Goal: Information Seeking & Learning: Learn about a topic

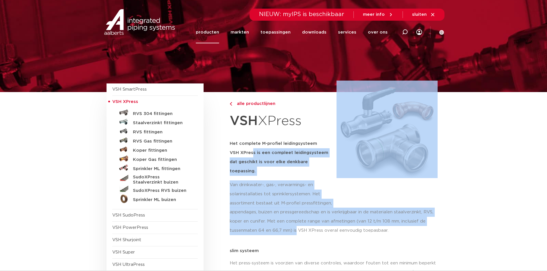
drag, startPoint x: 285, startPoint y: 175, endPoint x: 296, endPoint y: 223, distance: 49.1
click at [296, 223] on p "appendages, buizen en pressgereedschap en is verkrijgbaar in de materialen staa…" at bounding box center [335, 222] width 211 height 28
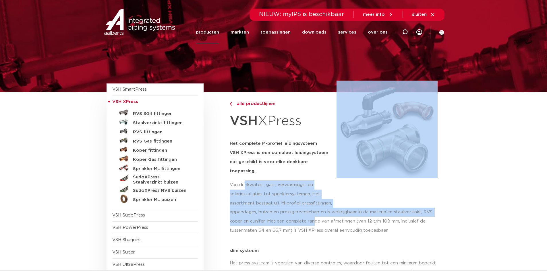
drag, startPoint x: 260, startPoint y: 184, endPoint x: 315, endPoint y: 215, distance: 63.6
click at [315, 215] on p "appendages, buizen en pressgereedschap en is verkrijgbaar in de materialen staa…" at bounding box center [335, 222] width 211 height 28
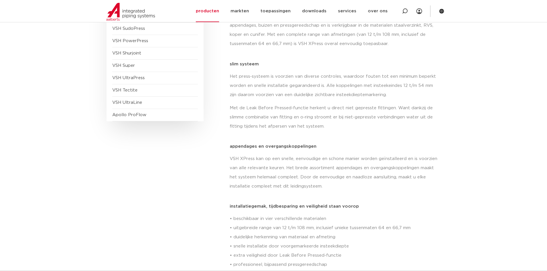
scroll to position [201, 0]
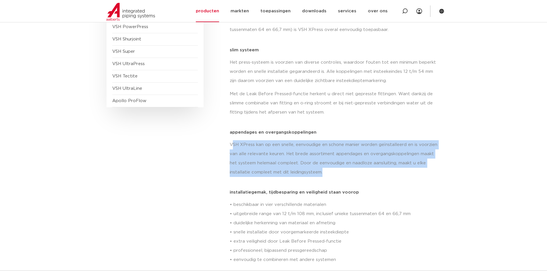
drag, startPoint x: 234, startPoint y: 131, endPoint x: 301, endPoint y: 167, distance: 76.5
click at [301, 167] on div "appendages en overgangskoppelingen VSH XPress kan op een snelle, eenvoudige en …" at bounding box center [335, 155] width 211 height 51
click at [301, 167] on p "VSH XPress kan op een snelle, eenvoudige en schone manier worden geïnstalleerd …" at bounding box center [335, 158] width 211 height 37
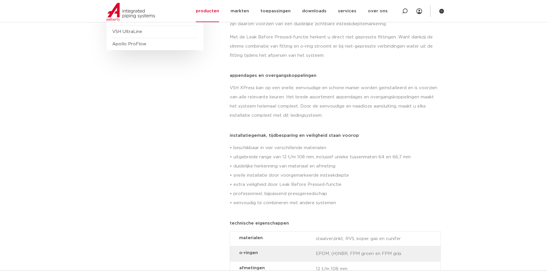
scroll to position [258, 0]
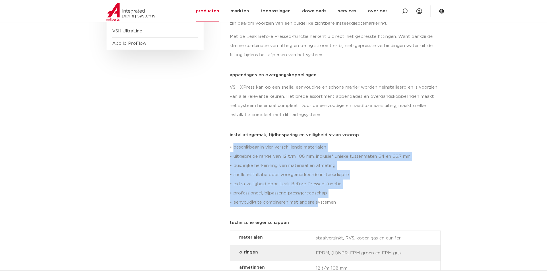
drag, startPoint x: 234, startPoint y: 139, endPoint x: 318, endPoint y: 199, distance: 102.5
click at [318, 199] on div "• beschikbaar in vier verschillende materialen • uitgebreide range van 12 t/m 1…" at bounding box center [335, 177] width 211 height 68
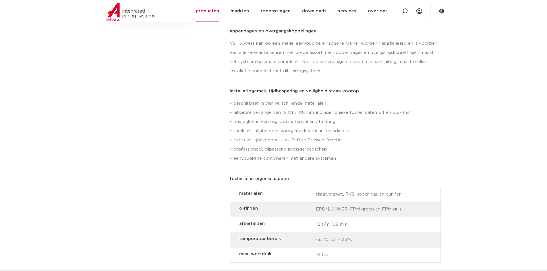
scroll to position [344, 0]
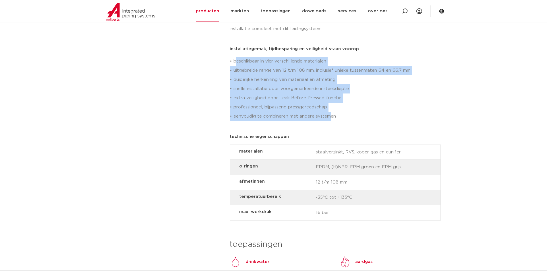
drag, startPoint x: 236, startPoint y: 54, endPoint x: 329, endPoint y: 105, distance: 105.9
click at [329, 105] on p "• beschikbaar in vier verschillende materialen • uitgebreide range van 12 t/m 1…" at bounding box center [335, 89] width 211 height 64
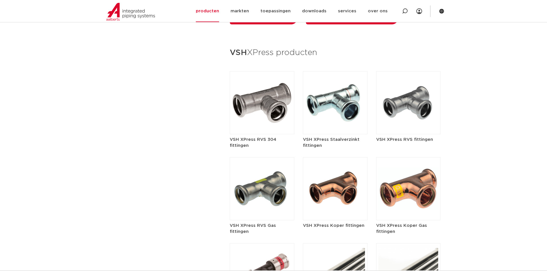
scroll to position [689, 0]
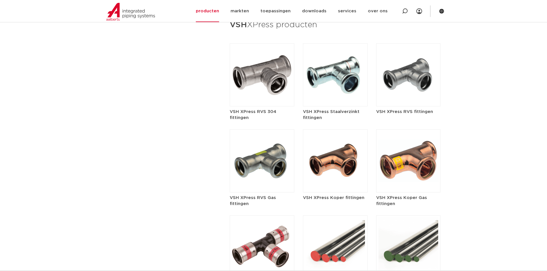
click at [321, 109] on h5 "VSH XPress Staalverzinkt fittingen" at bounding box center [335, 115] width 65 height 12
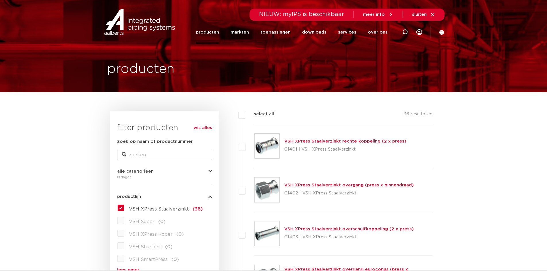
click at [351, 142] on link "VSH XPress Staalverzinkt rechte koppeling (2 x press)" at bounding box center [345, 141] width 122 height 4
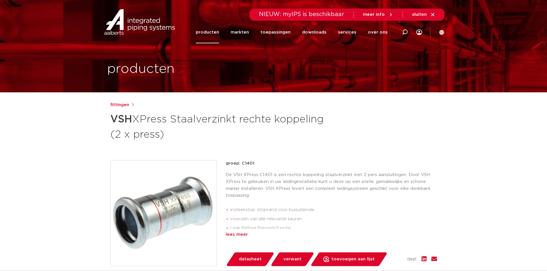
click at [232, 232] on div "lees meer" at bounding box center [331, 234] width 211 height 7
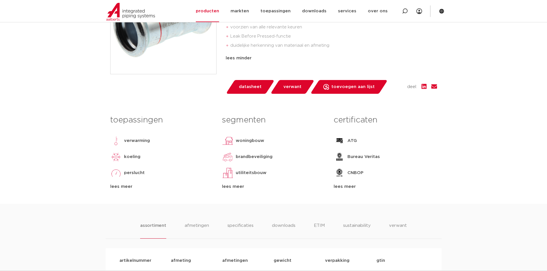
scroll to position [201, 0]
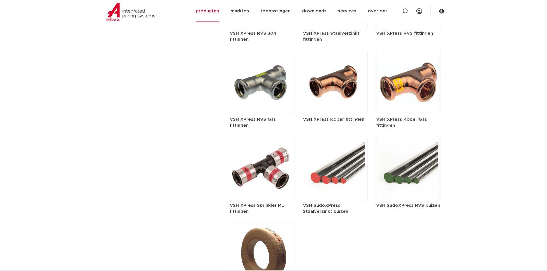
scroll to position [775, 0]
